Goal: Check status: Check status

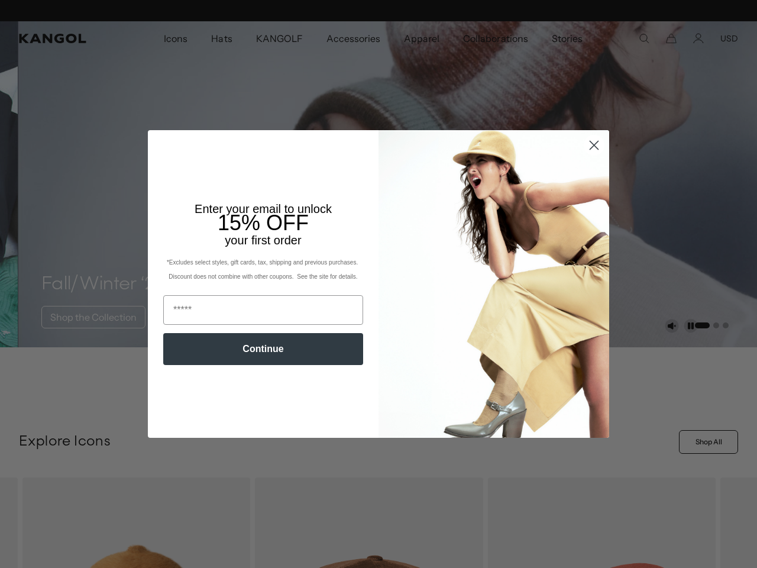
scroll to position [0, 244]
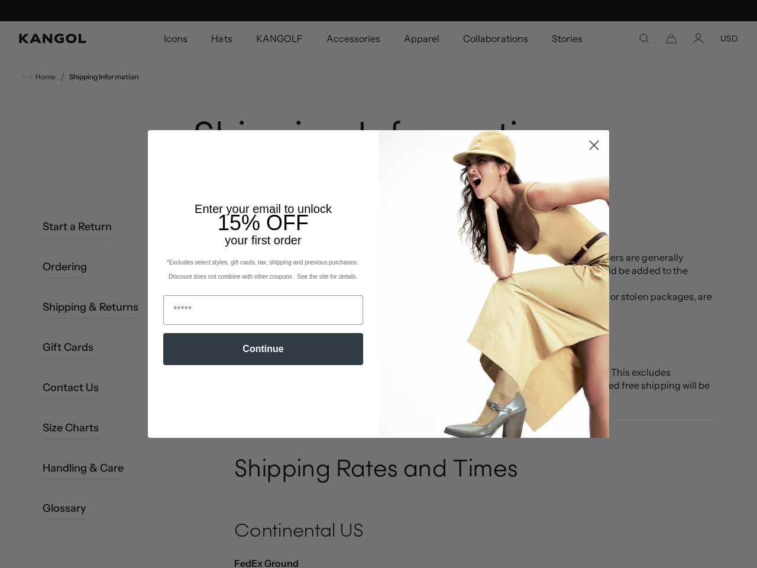
scroll to position [0, 244]
